Goal: Task Accomplishment & Management: Manage account settings

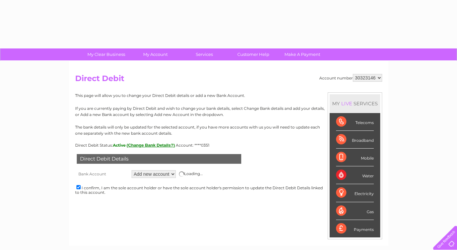
select select "0"
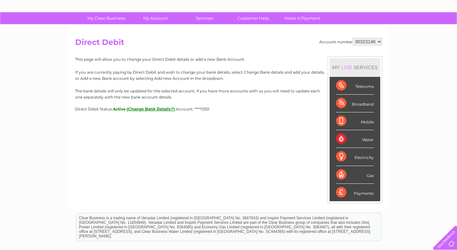
click at [134, 109] on button "(Change Bank Details?)" at bounding box center [151, 109] width 48 height 5
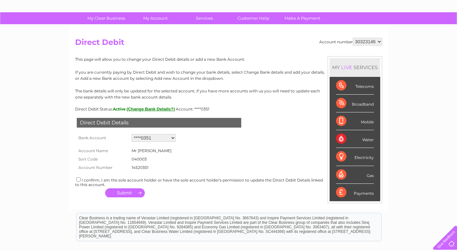
click at [153, 137] on select "Add new account ****0351 ****0351" at bounding box center [154, 138] width 44 height 8
select select "0"
click at [132, 134] on select "Add new account ****0351 ****0351" at bounding box center [154, 138] width 44 height 8
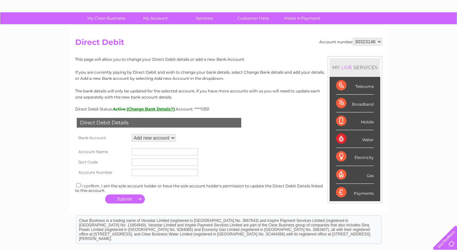
click at [150, 150] on input "text" at bounding box center [165, 151] width 66 height 7
type input "MANDALA FOOD SERVICES LIMITED"
type input "04-00-05"
type input "63316998"
click at [94, 185] on div "I confirm, I am the sole account holder or have the sole account holder's permi…" at bounding box center [228, 187] width 307 height 11
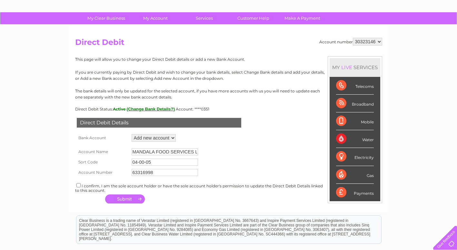
click at [82, 187] on div "I confirm, I am the sole account holder or have the sole account holder's permi…" at bounding box center [228, 187] width 307 height 11
click at [76, 187] on input "checkbox" at bounding box center [78, 185] width 4 height 4
checkbox input "true"
click at [116, 200] on button "button" at bounding box center [125, 198] width 40 height 9
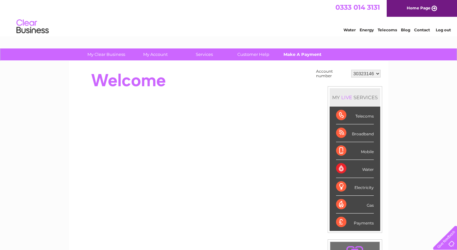
click at [290, 54] on link "Make A Payment" at bounding box center [302, 54] width 53 height 12
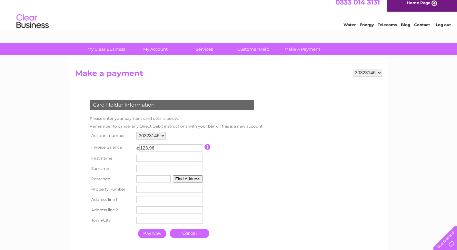
scroll to position [4, 0]
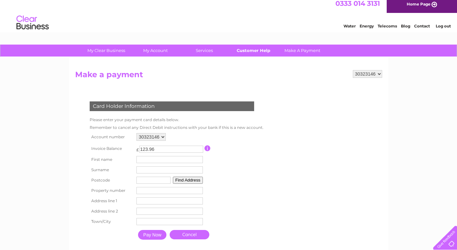
click at [246, 51] on link "Customer Help" at bounding box center [253, 51] width 53 height 12
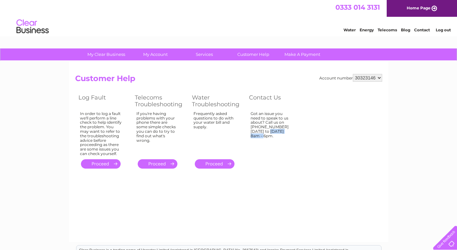
drag, startPoint x: 276, startPoint y: 126, endPoint x: 252, endPoint y: 127, distance: 24.2
click at [252, 127] on div "Got an issue you need to speak to us about? Call us on [PHONE_NUMBER] [DATE] to…" at bounding box center [272, 132] width 42 height 42
copy div "0333 014 3131"
